Goal: Information Seeking & Learning: Learn about a topic

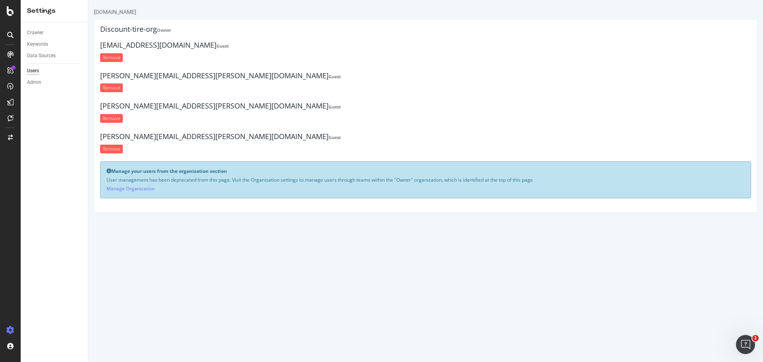
click at [6, 32] on div at bounding box center [10, 35] width 13 height 13
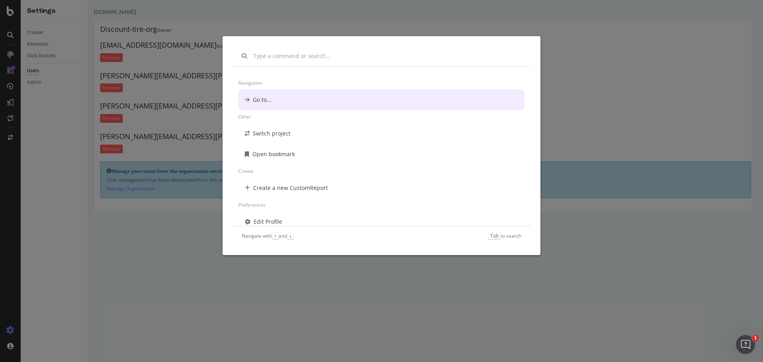
click at [7, 51] on div "Navigation Go to... Other Switch project Open bookmark Create Create a new Cust…" at bounding box center [381, 181] width 763 height 362
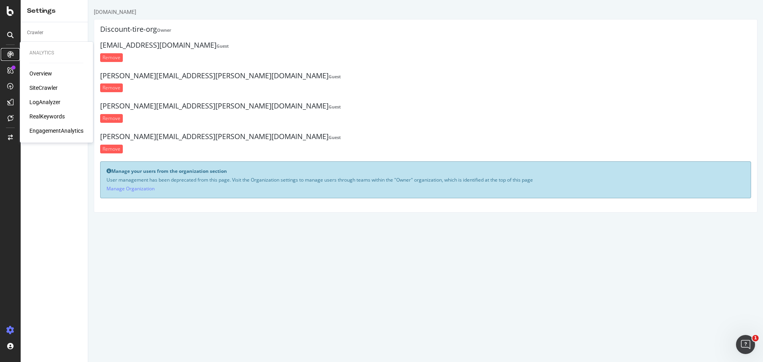
click at [7, 51] on div at bounding box center [10, 54] width 13 height 13
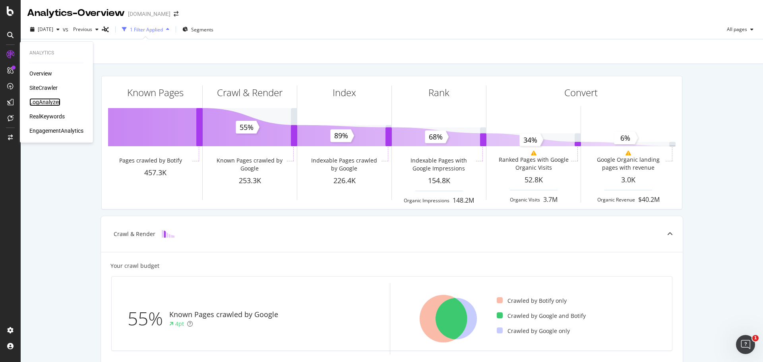
click at [36, 102] on div "LogAnalyzer" at bounding box center [44, 102] width 31 height 8
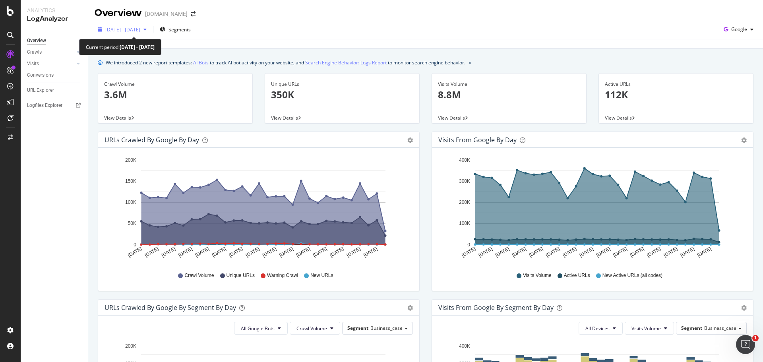
click at [150, 27] on div "[DATE] - [DATE]" at bounding box center [122, 29] width 55 height 12
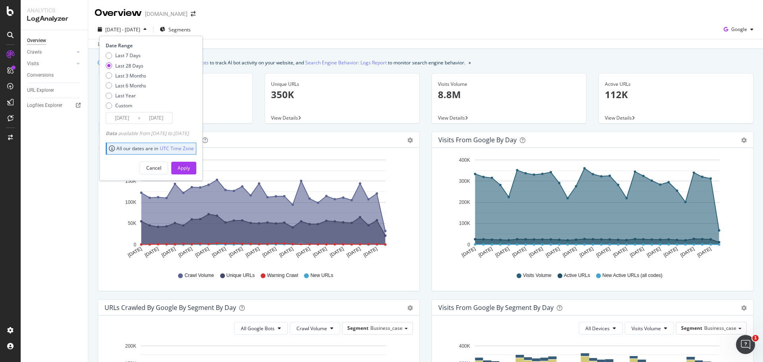
click at [157, 118] on input "[DATE]" at bounding box center [156, 118] width 32 height 11
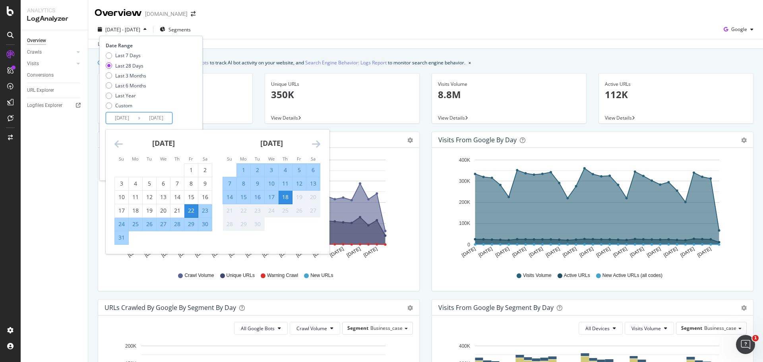
click at [285, 121] on div "18" at bounding box center [286, 197] width 14 height 8
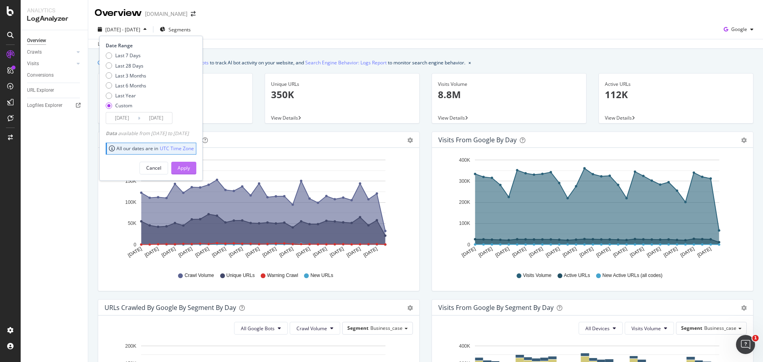
click at [190, 121] on div "Apply" at bounding box center [184, 168] width 12 height 7
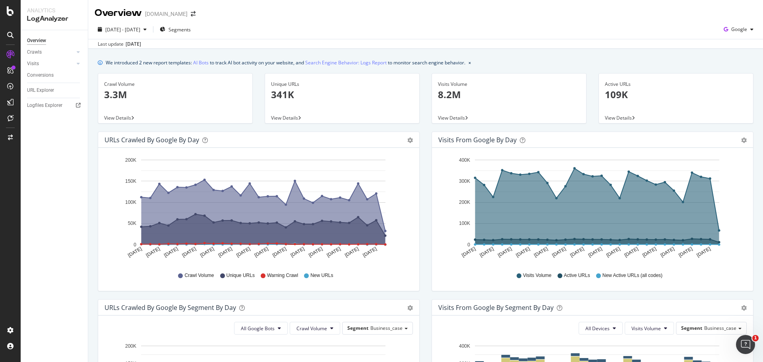
click at [199, 121] on rect "A chart." at bounding box center [263, 202] width 245 height 85
click at [38, 64] on div "Visits" at bounding box center [33, 64] width 12 height 8
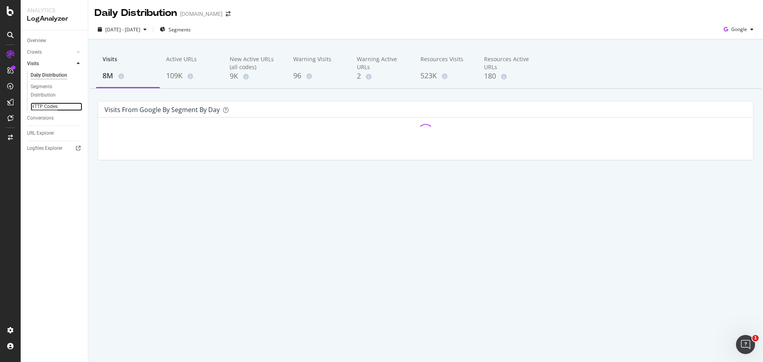
click at [51, 106] on div "HTTP Codes" at bounding box center [44, 107] width 27 height 8
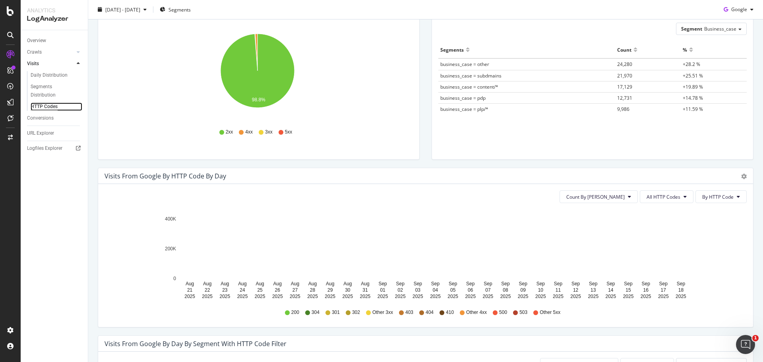
scroll to position [108, 0]
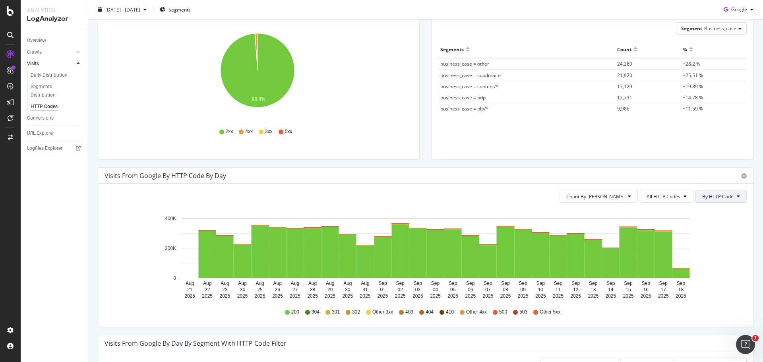
click at [307, 121] on span "By HTTP Code" at bounding box center [718, 196] width 31 height 7
click at [307, 121] on span "By HTTP Code" at bounding box center [712, 226] width 31 height 7
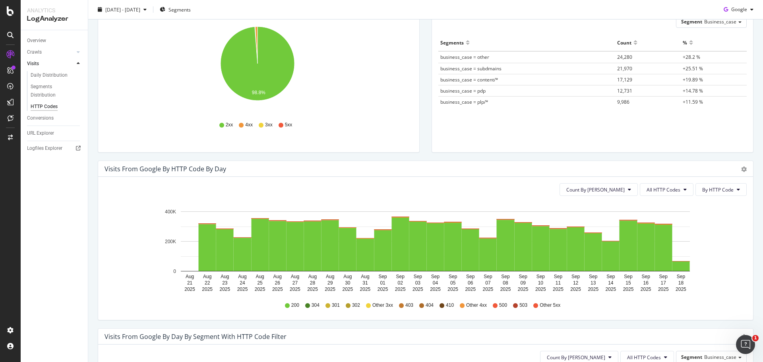
scroll to position [120, 0]
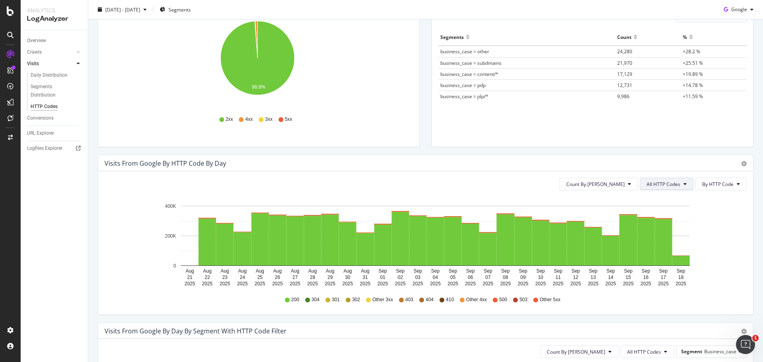
click at [307, 121] on button "All HTTP Codes" at bounding box center [667, 184] width 54 height 13
click at [307, 121] on span "4xx family" at bounding box center [662, 258] width 40 height 7
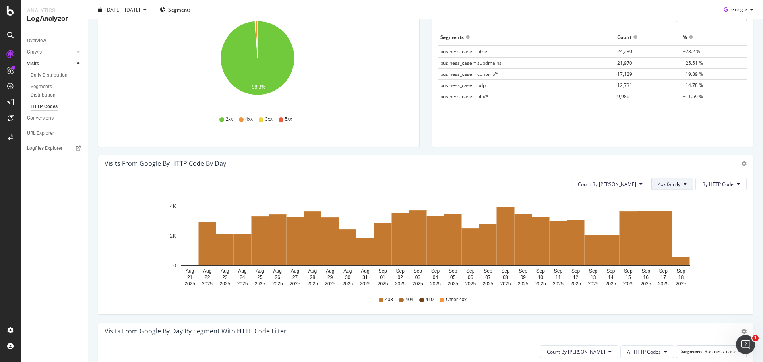
click at [307, 121] on button "4xx family" at bounding box center [673, 184] width 42 height 13
click at [307, 121] on span "5xx family" at bounding box center [673, 273] width 40 height 7
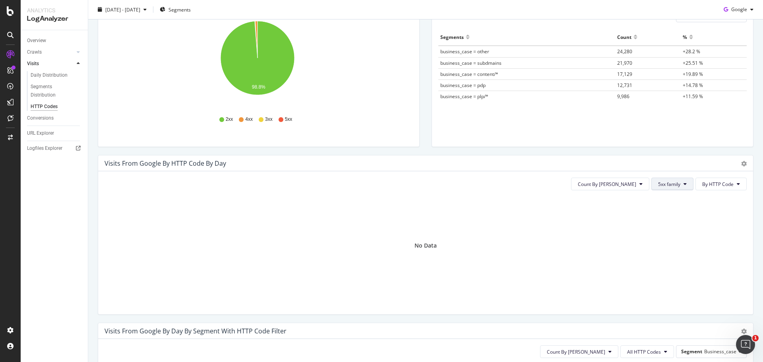
click at [307, 121] on button "5xx family" at bounding box center [673, 184] width 42 height 13
click at [307, 121] on span "Bad HTTP Codes" at bounding box center [673, 229] width 40 height 7
